Goal: Find contact information: Obtain details needed to contact an individual or organization

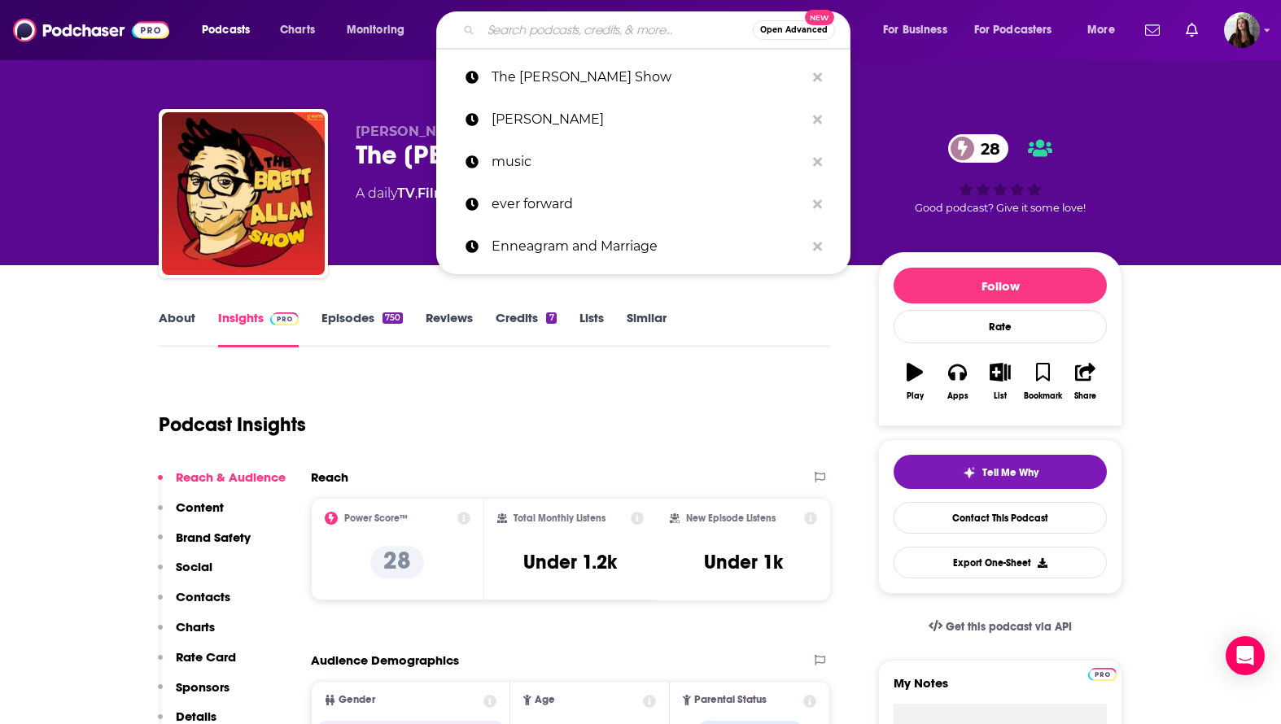
type input "[PERSON_NAME]"
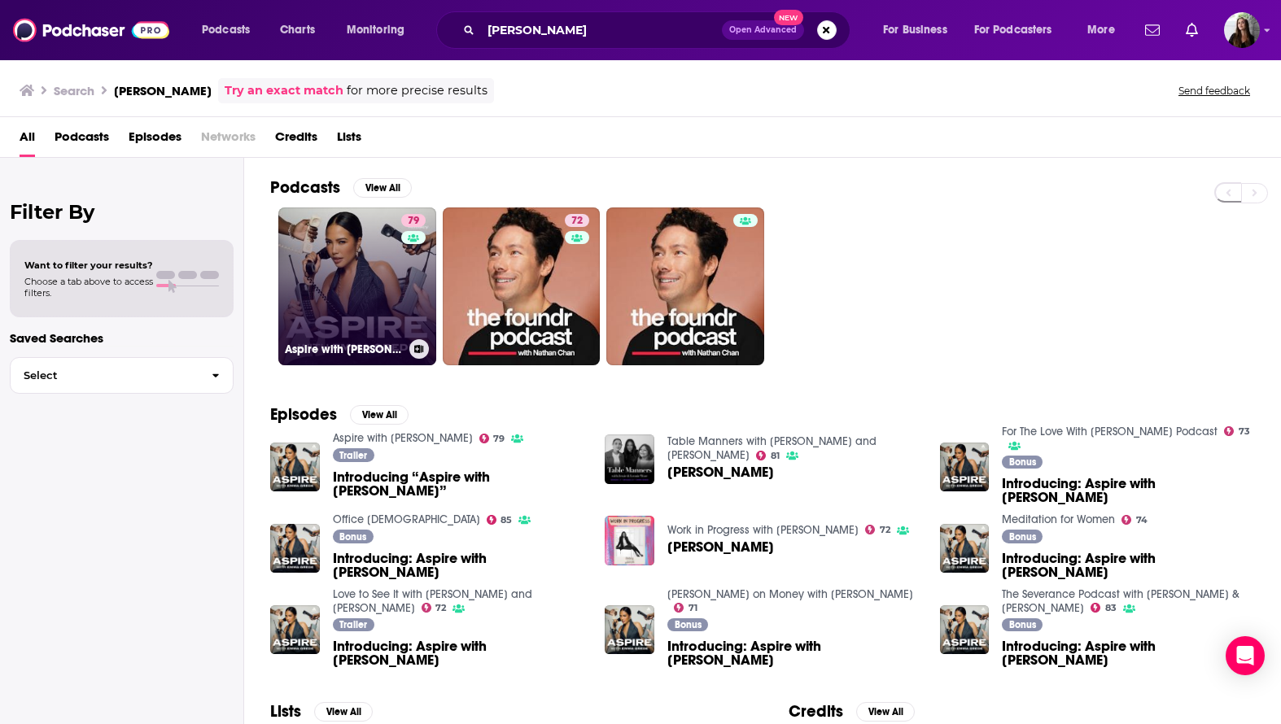
click at [415, 278] on div "79" at bounding box center [415, 276] width 28 height 125
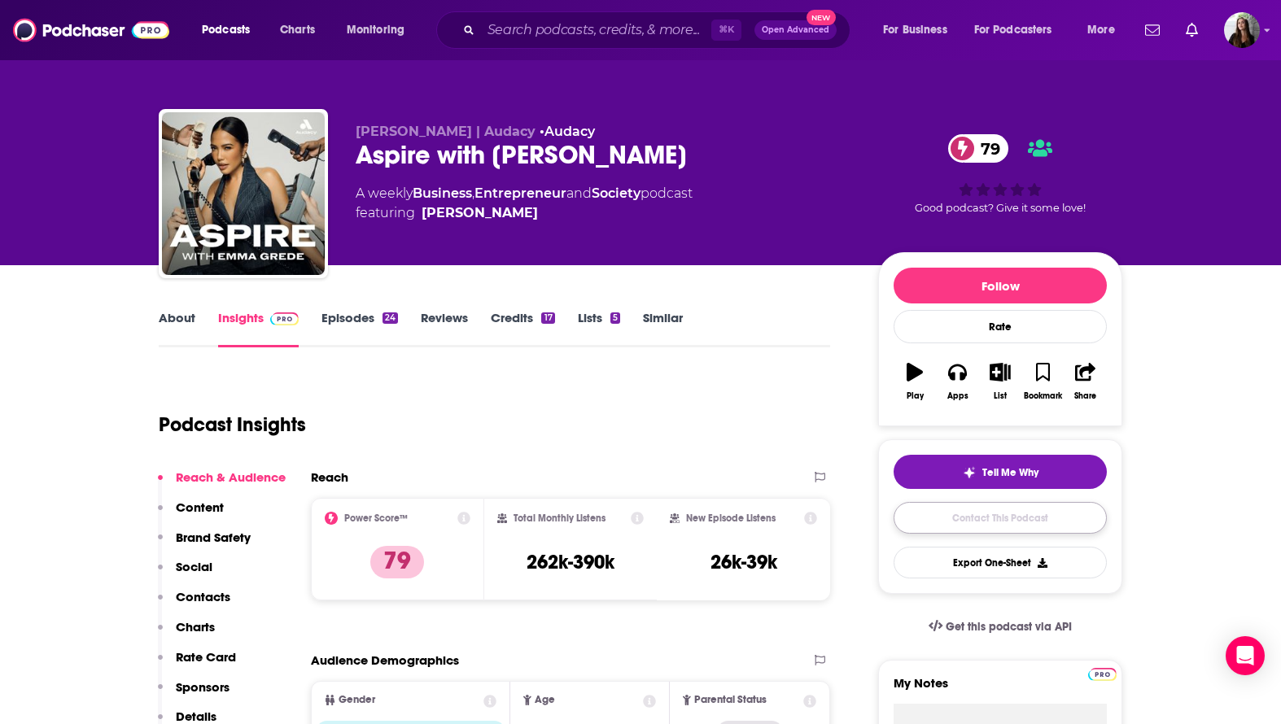
click at [920, 530] on link "Contact This Podcast" at bounding box center [999, 518] width 213 height 32
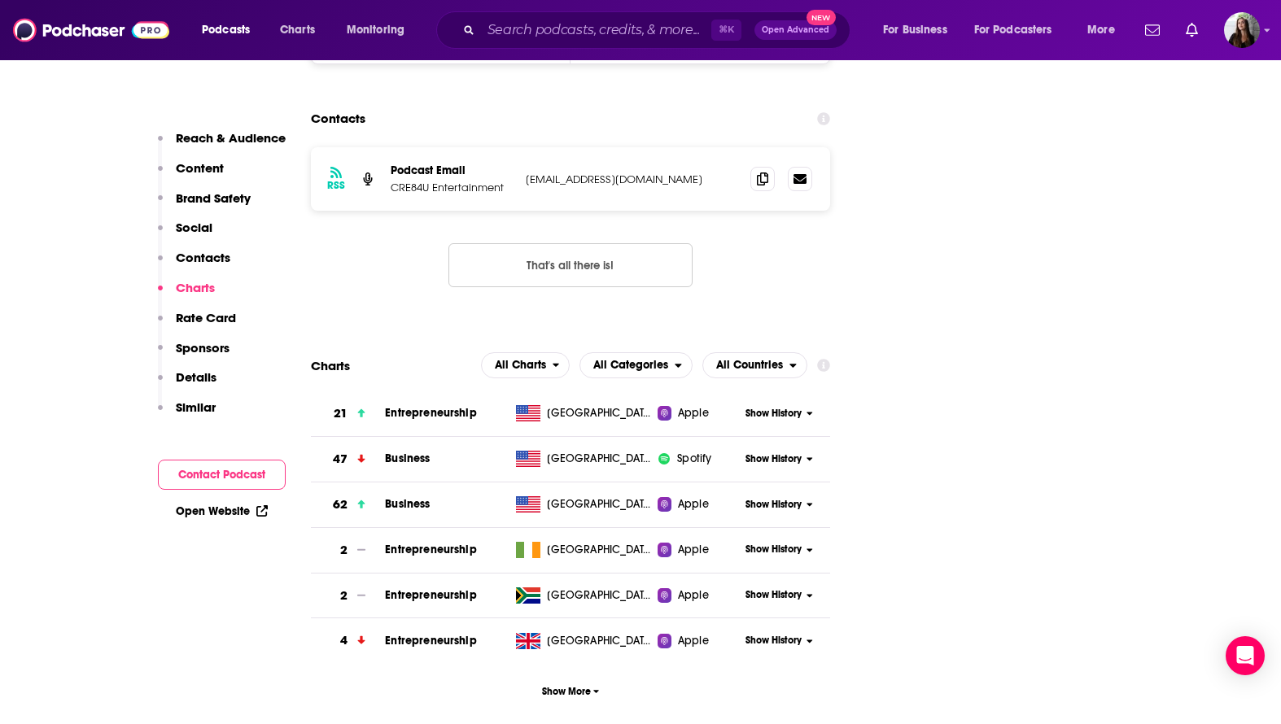
scroll to position [1741, 0]
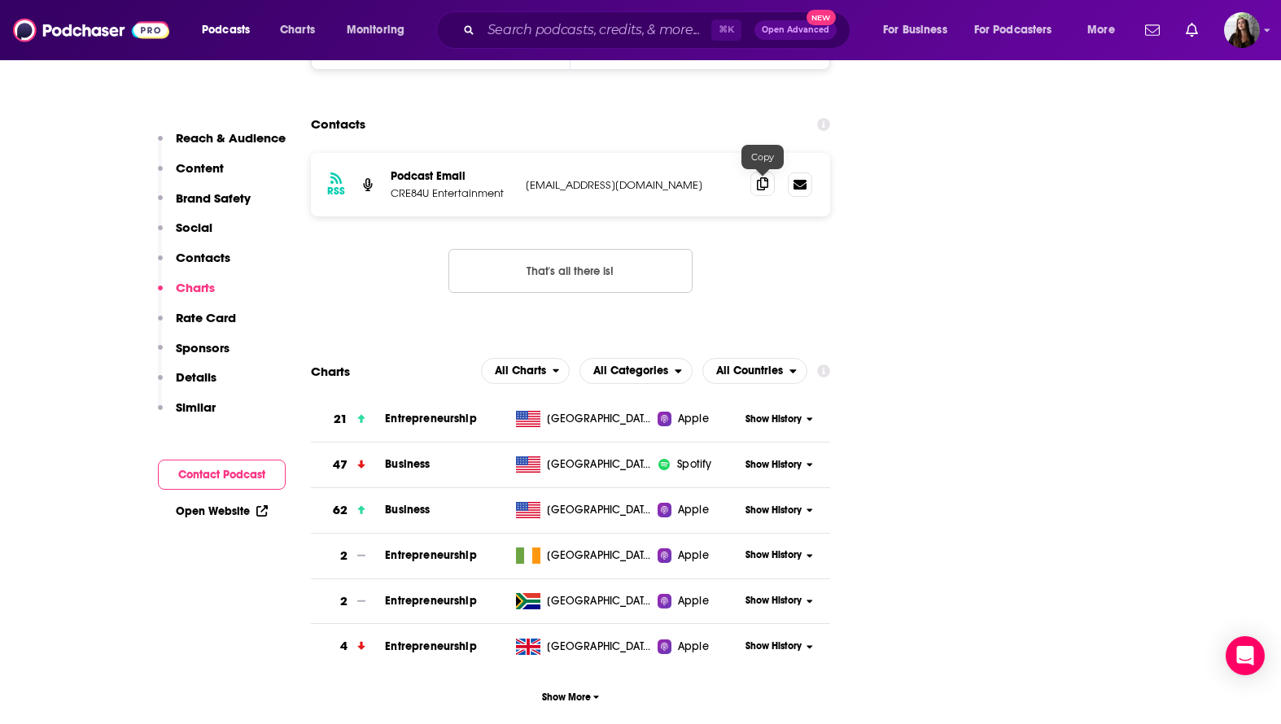
click at [762, 187] on icon at bounding box center [762, 183] width 11 height 13
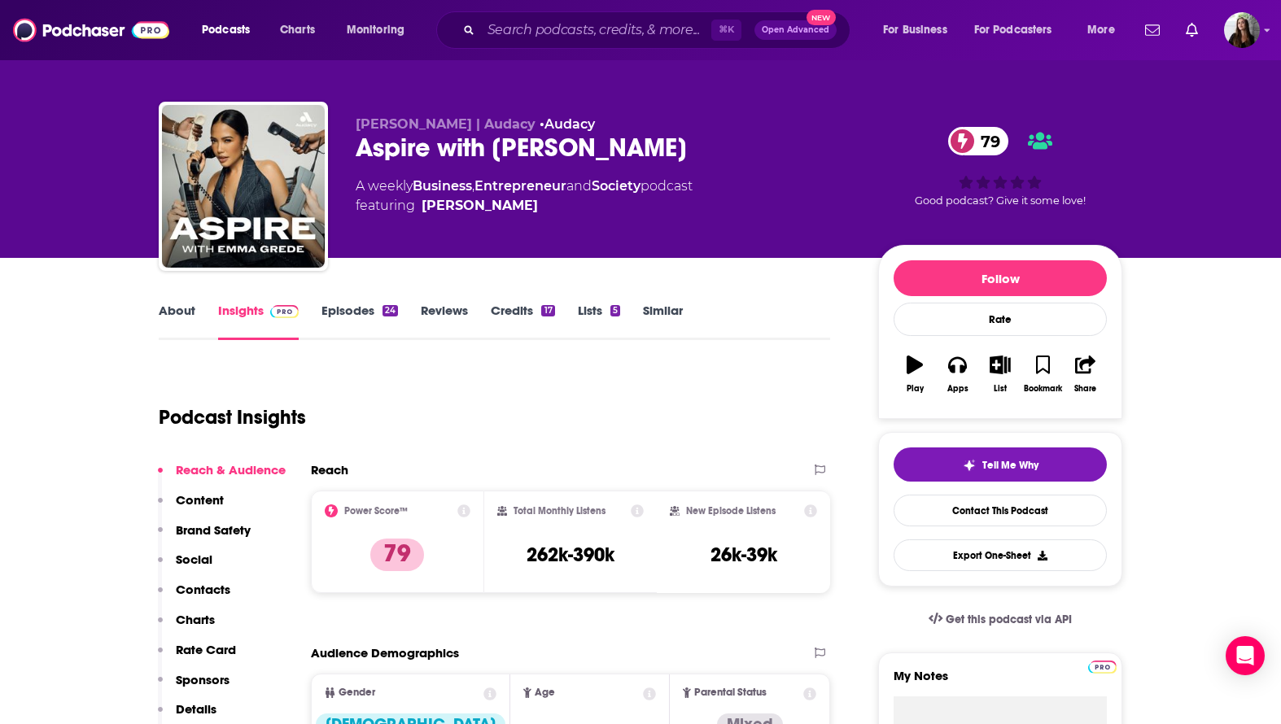
scroll to position [0, 0]
